Goal: Information Seeking & Learning: Learn about a topic

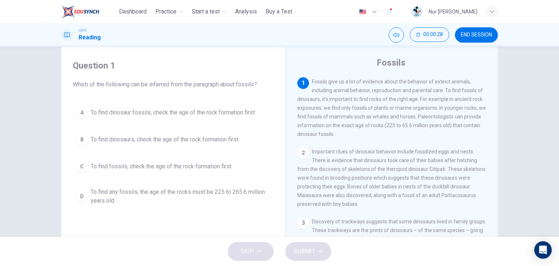
scroll to position [17, 0]
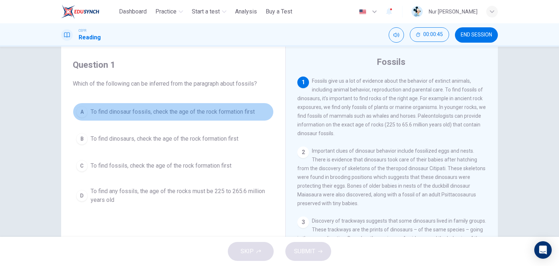
click at [249, 114] on span "To find dinosaur fossils, check the age of the rock formation first" at bounding box center [173, 111] width 164 height 9
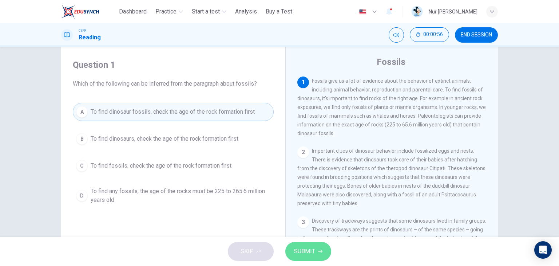
click at [327, 246] on button "SUBMIT" at bounding box center [308, 251] width 46 height 19
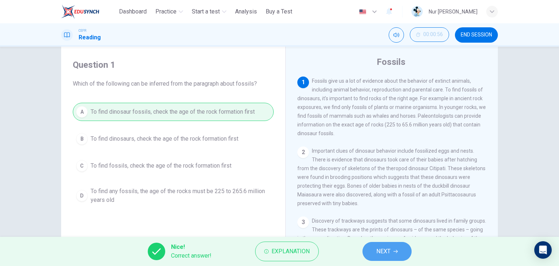
click at [393, 253] on button "NEXT" at bounding box center [386, 251] width 49 height 19
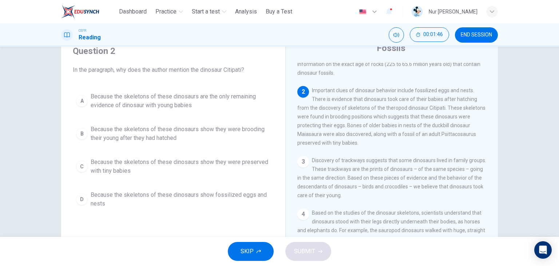
scroll to position [31, 0]
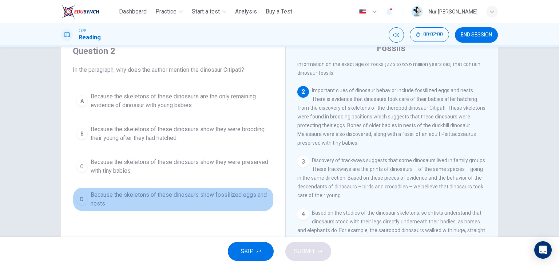
click at [228, 194] on span "Because the skeletons of these dinosaurs show fossilized eggs and nests" at bounding box center [181, 198] width 180 height 17
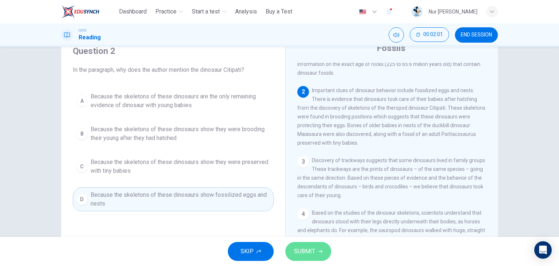
click at [317, 251] on button "SUBMIT" at bounding box center [308, 251] width 46 height 19
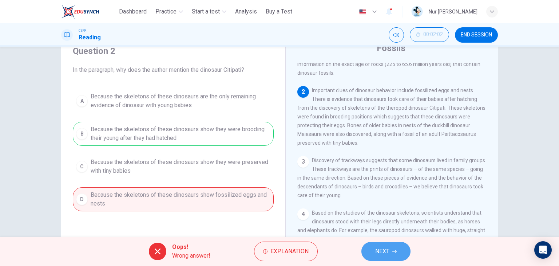
click at [385, 250] on span "NEXT" at bounding box center [382, 251] width 14 height 10
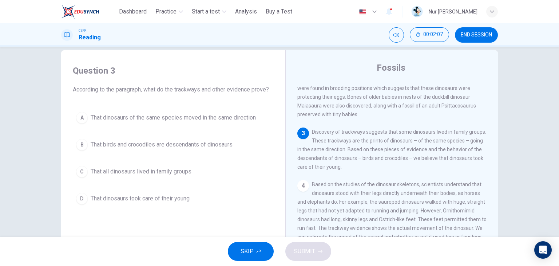
scroll to position [95, 0]
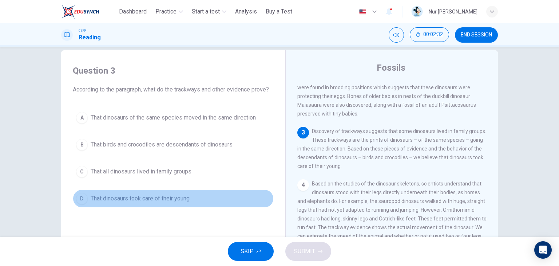
click at [160, 196] on span "That dinosaurs took care of their young" at bounding box center [140, 198] width 99 height 9
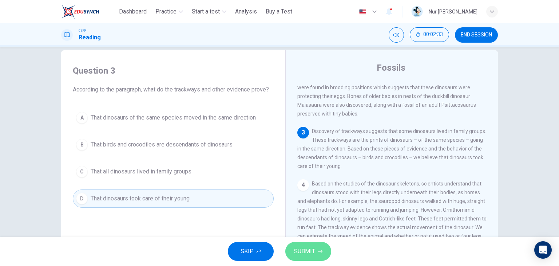
click at [294, 245] on button "SUBMIT" at bounding box center [308, 251] width 46 height 19
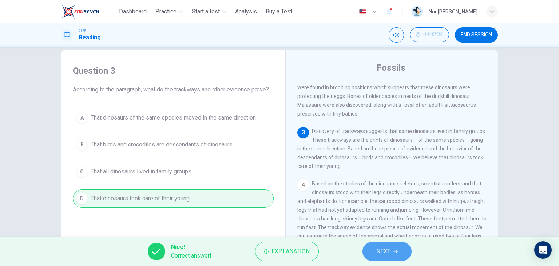
click at [380, 254] on span "NEXT" at bounding box center [383, 251] width 14 height 10
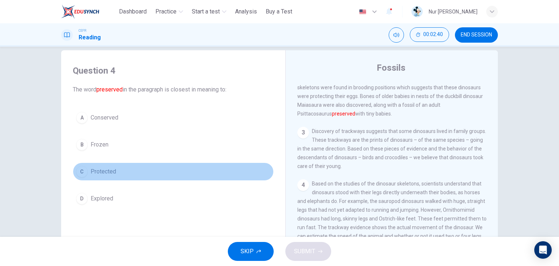
click at [111, 170] on span "Protected" at bounding box center [103, 171] width 25 height 9
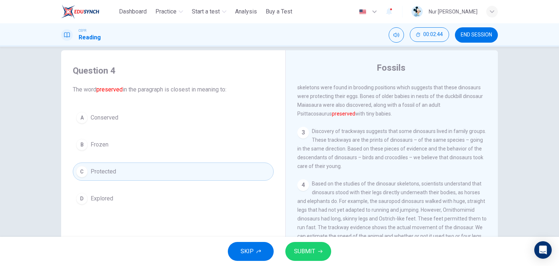
click at [311, 239] on div "SKIP SUBMIT" at bounding box center [279, 250] width 559 height 29
click at [311, 247] on span "SUBMIT" at bounding box center [304, 251] width 21 height 10
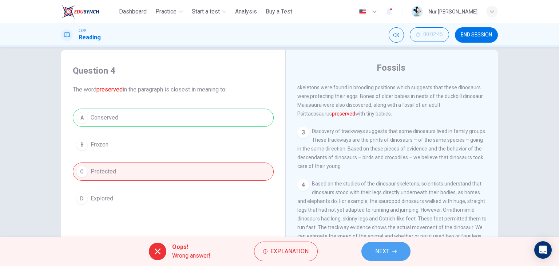
click at [394, 250] on icon "button" at bounding box center [394, 251] width 4 height 4
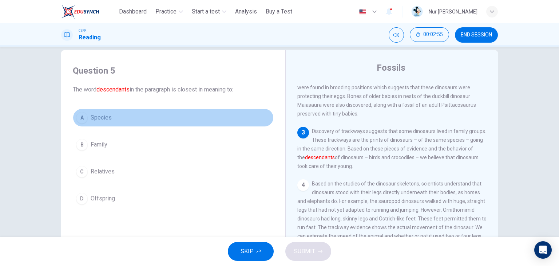
click at [96, 117] on span "Species" at bounding box center [101, 117] width 21 height 9
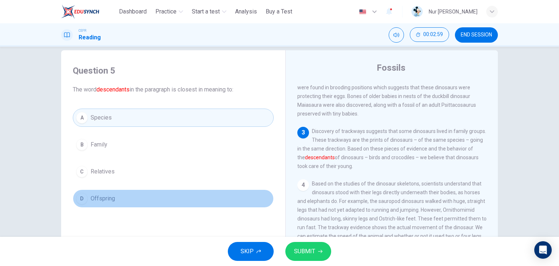
click at [106, 195] on span "Offspring" at bounding box center [103, 198] width 24 height 9
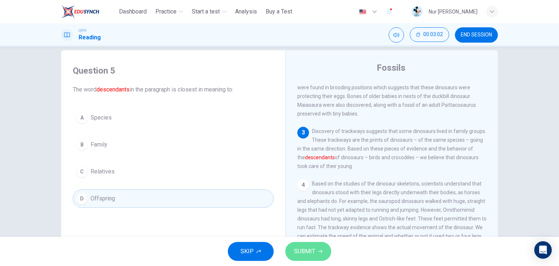
click at [309, 251] on span "SUBMIT" at bounding box center [304, 251] width 21 height 10
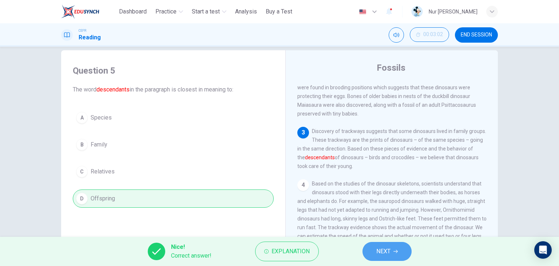
click at [379, 244] on button "NEXT" at bounding box center [386, 251] width 49 height 19
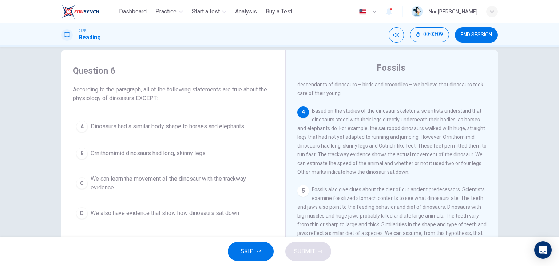
scroll to position [170, 0]
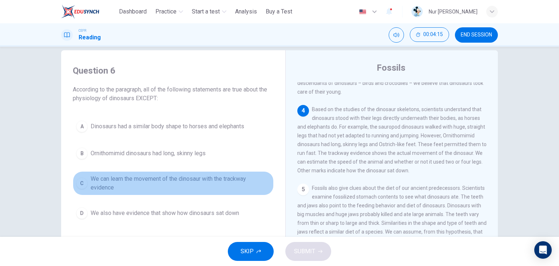
click at [222, 179] on span "We can learn the movement of the dinosaur with the trackway evidence" at bounding box center [181, 182] width 180 height 17
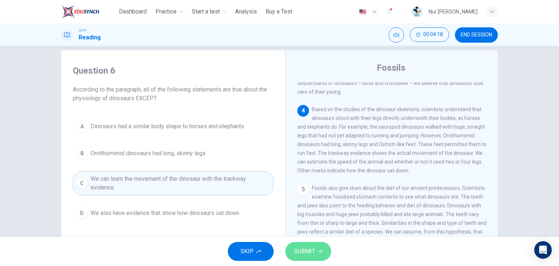
click at [319, 251] on icon "button" at bounding box center [320, 251] width 4 height 4
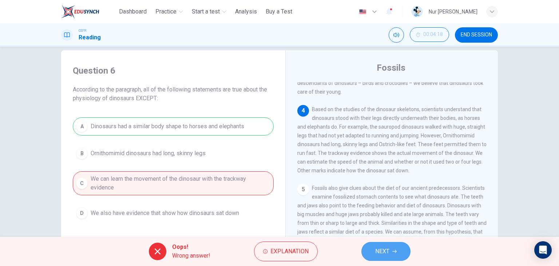
click at [375, 253] on span "NEXT" at bounding box center [382, 251] width 14 height 10
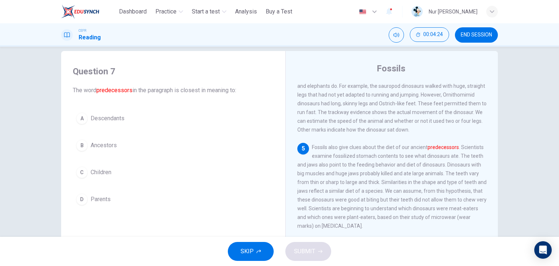
scroll to position [211, 0]
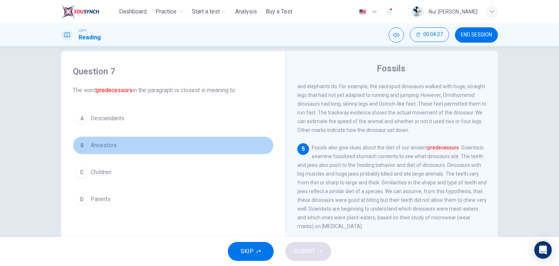
click at [112, 146] on span "Ancestors" at bounding box center [104, 145] width 26 height 9
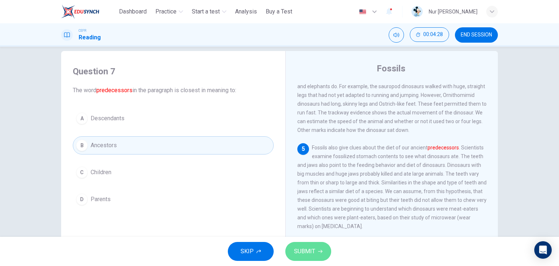
click at [304, 249] on span "SUBMIT" at bounding box center [304, 251] width 21 height 10
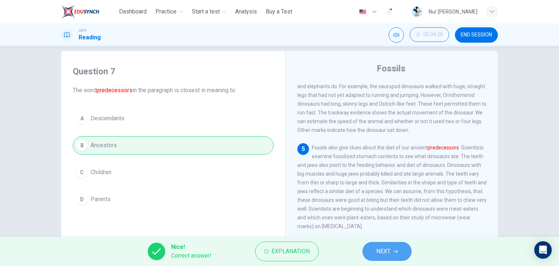
click at [390, 251] on span "NEXT" at bounding box center [383, 251] width 14 height 10
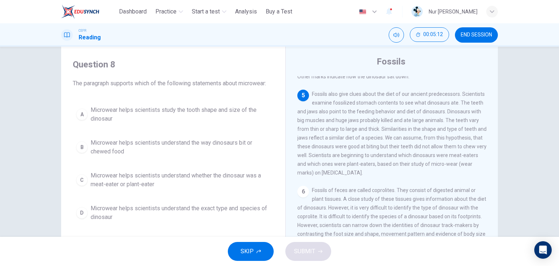
scroll to position [17, 0]
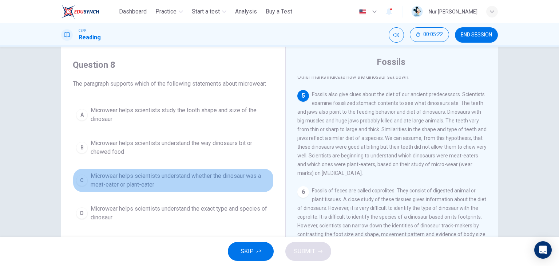
click at [206, 180] on span "Microwear helps scientists understand whether the dinosaur was a meat-eater or …" at bounding box center [181, 179] width 180 height 17
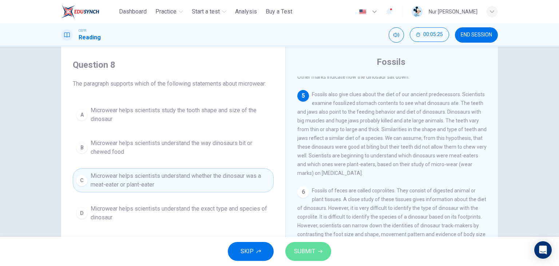
click at [319, 247] on button "SUBMIT" at bounding box center [308, 251] width 46 height 19
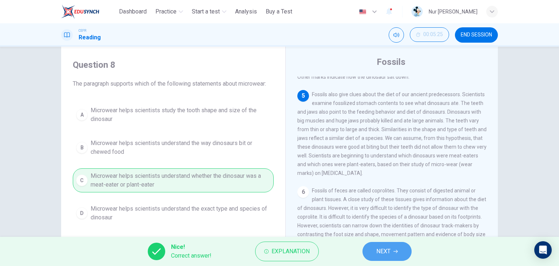
click at [402, 250] on button "NEXT" at bounding box center [386, 251] width 49 height 19
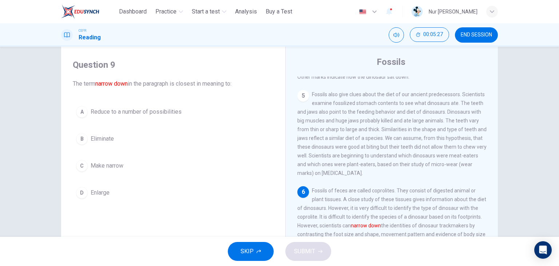
scroll to position [300, 0]
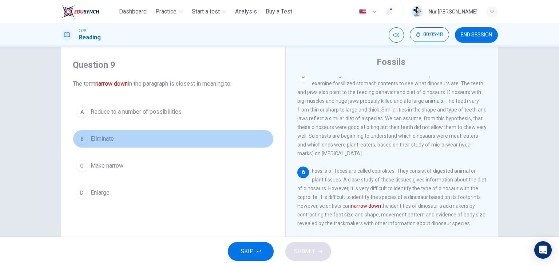
click at [101, 139] on span "Eliminate" at bounding box center [102, 138] width 23 height 9
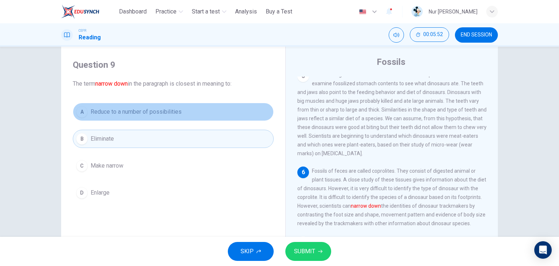
click at [176, 111] on span "Reduce to a number of possibilities" at bounding box center [136, 111] width 91 height 9
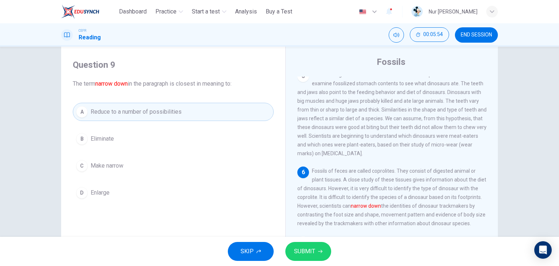
click at [306, 255] on span "SUBMIT" at bounding box center [304, 251] width 21 height 10
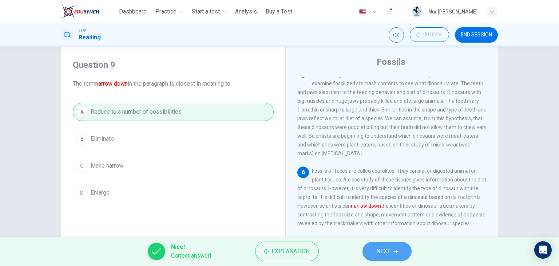
click at [378, 248] on span "NEXT" at bounding box center [383, 251] width 14 height 10
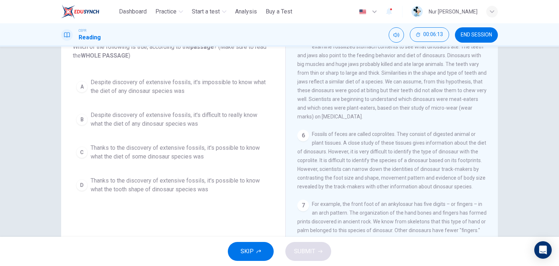
scroll to position [54, 0]
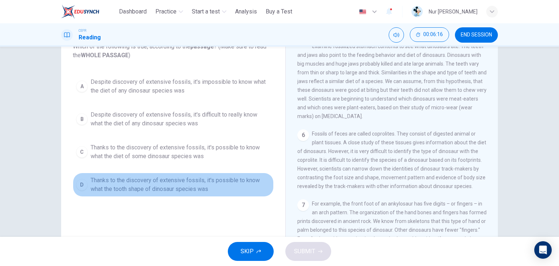
click at [157, 188] on span "Thanks to the discovery of extensive fossils, it's possible to know what the to…" at bounding box center [181, 184] width 180 height 17
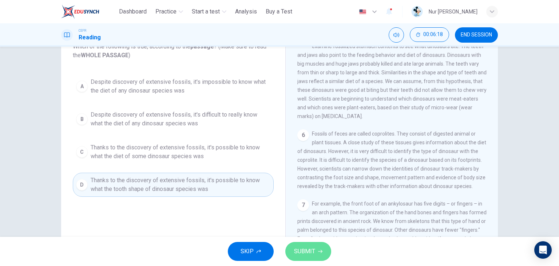
click at [310, 251] on span "SUBMIT" at bounding box center [304, 251] width 21 height 10
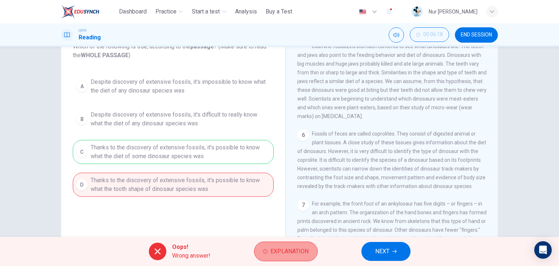
click at [269, 250] on button "Explanation" at bounding box center [286, 251] width 64 height 20
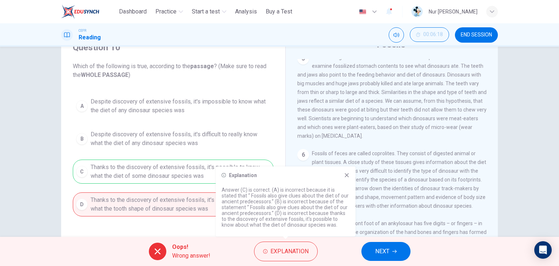
scroll to position [35, 0]
click at [378, 250] on span "NEXT" at bounding box center [382, 251] width 14 height 10
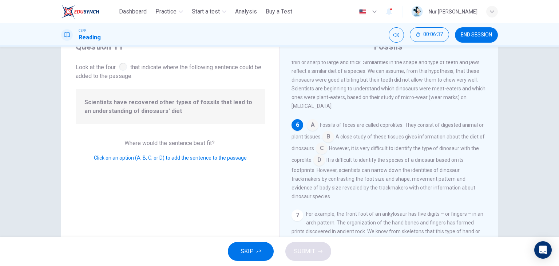
scroll to position [30, 0]
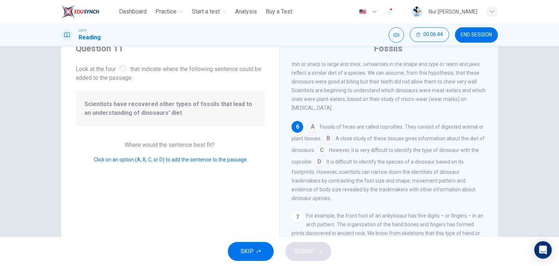
click at [327, 149] on input at bounding box center [322, 151] width 12 height 12
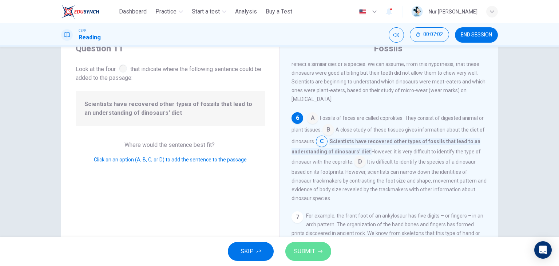
click at [311, 251] on span "SUBMIT" at bounding box center [304, 251] width 21 height 10
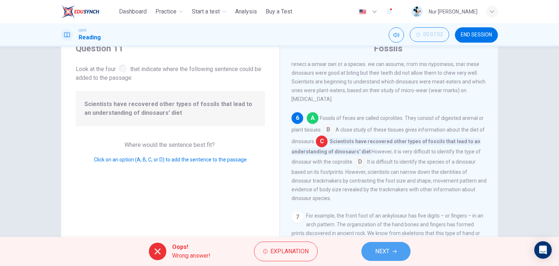
click at [369, 255] on button "NEXT" at bounding box center [385, 251] width 49 height 19
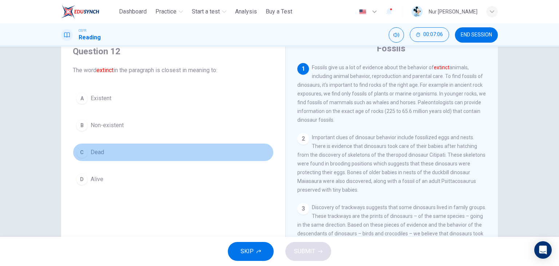
click at [96, 151] on span "Dead" at bounding box center [97, 152] width 13 height 9
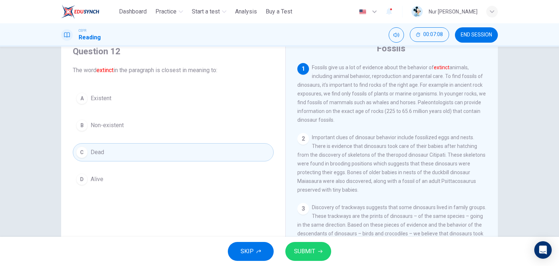
click at [307, 248] on span "SUBMIT" at bounding box center [304, 251] width 21 height 10
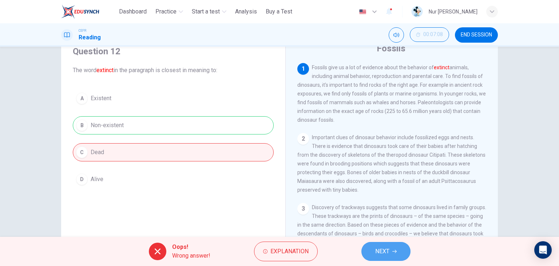
click at [376, 248] on span "NEXT" at bounding box center [382, 251] width 14 height 10
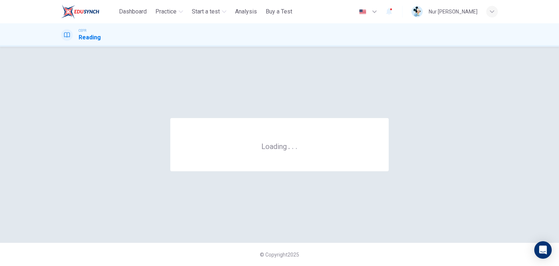
scroll to position [0, 0]
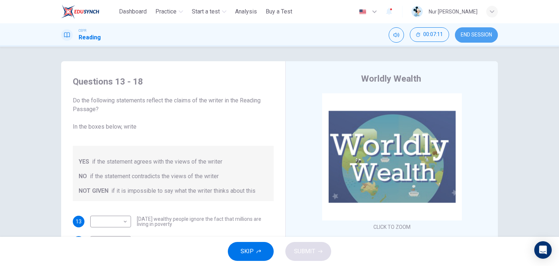
click at [481, 34] on span "END SESSION" at bounding box center [476, 35] width 31 height 6
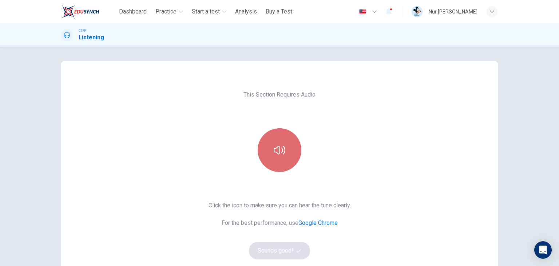
click at [276, 155] on icon "button" at bounding box center [280, 150] width 12 height 12
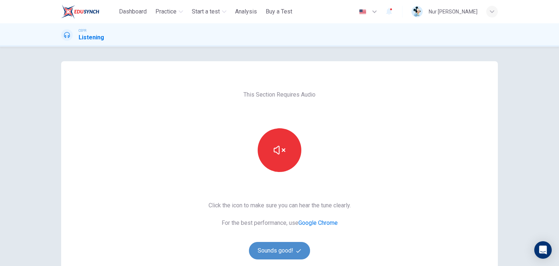
click at [294, 254] on button "Sounds good!" at bounding box center [279, 250] width 61 height 17
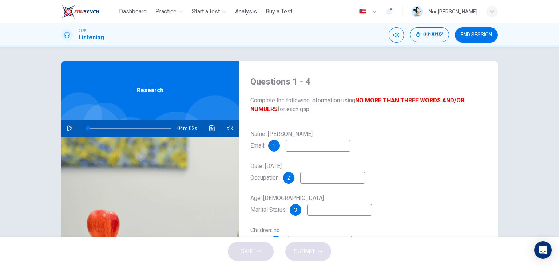
scroll to position [21, 0]
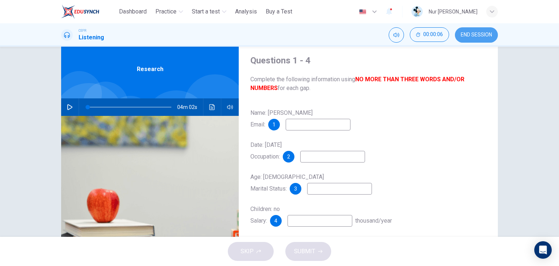
click at [487, 29] on button "END SESSION" at bounding box center [476, 34] width 43 height 15
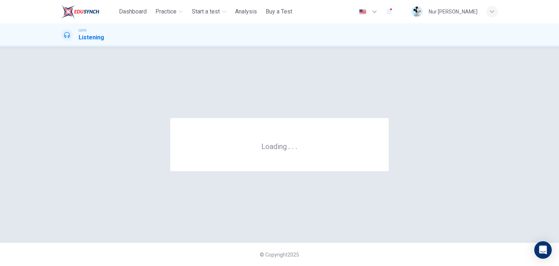
scroll to position [0, 0]
